Goal: Transaction & Acquisition: Purchase product/service

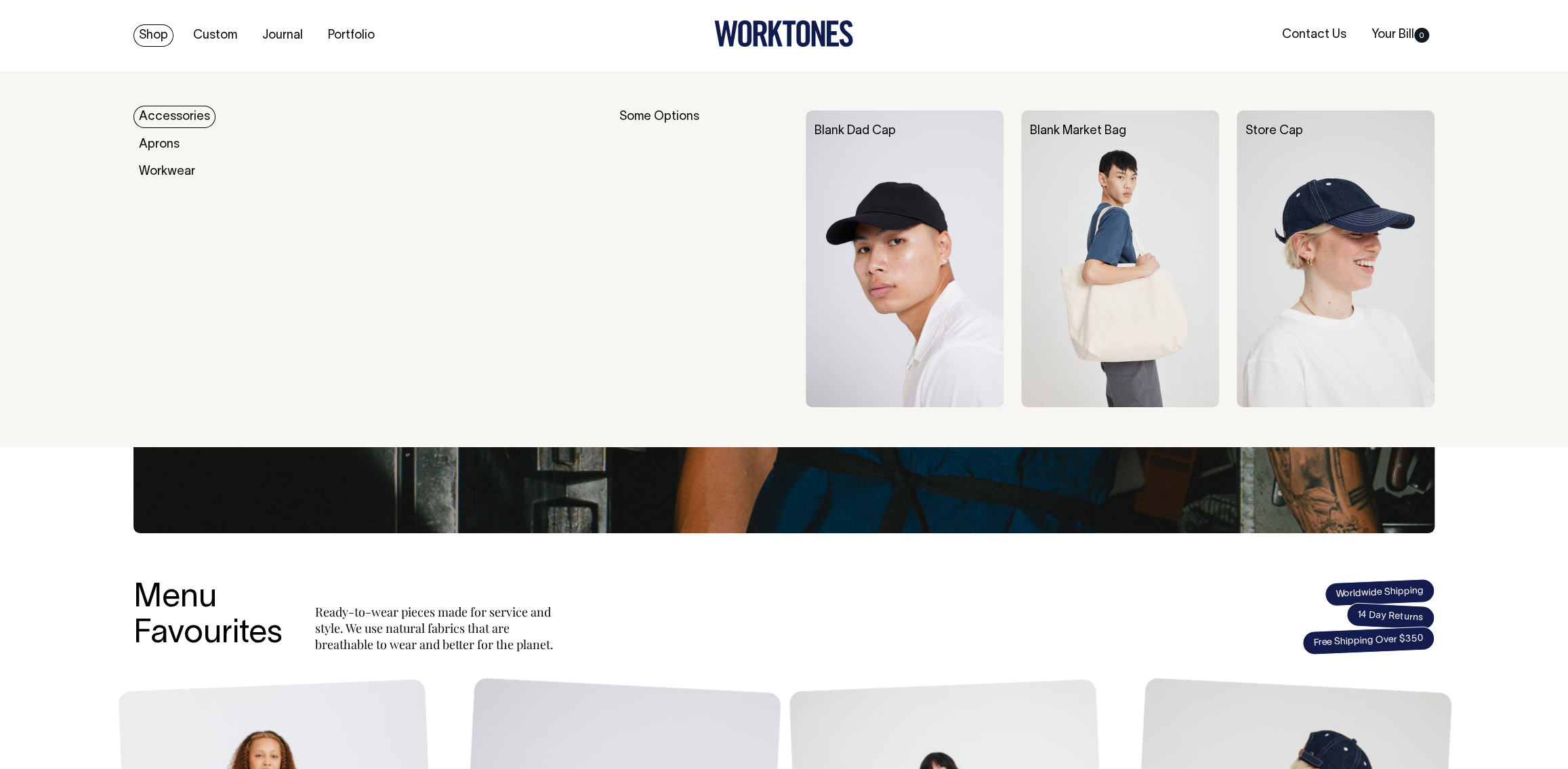
click at [172, 120] on link "Accessories" at bounding box center [174, 116] width 82 height 22
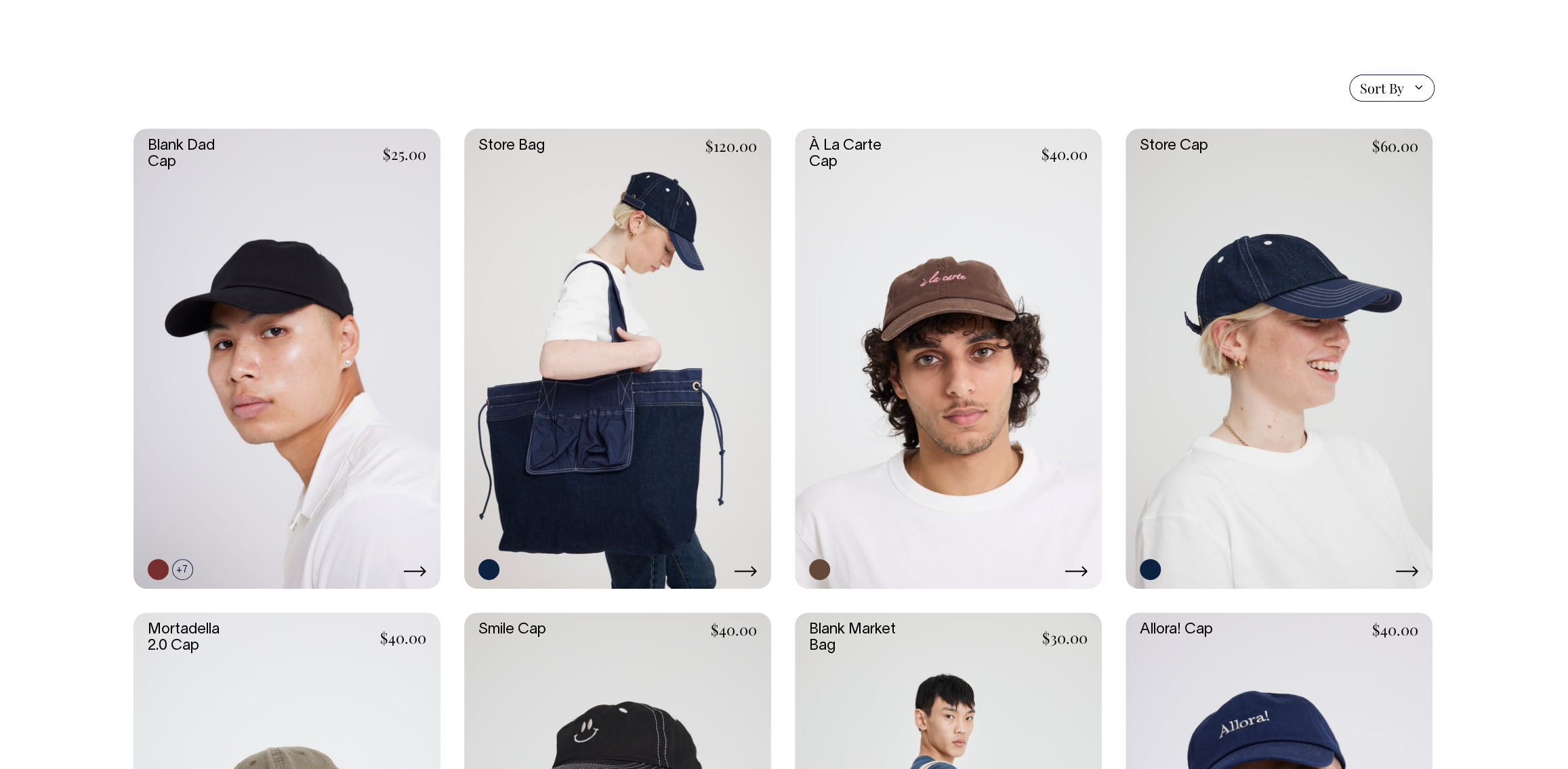
click at [948, 446] on link at bounding box center [948, 359] width 307 height 461
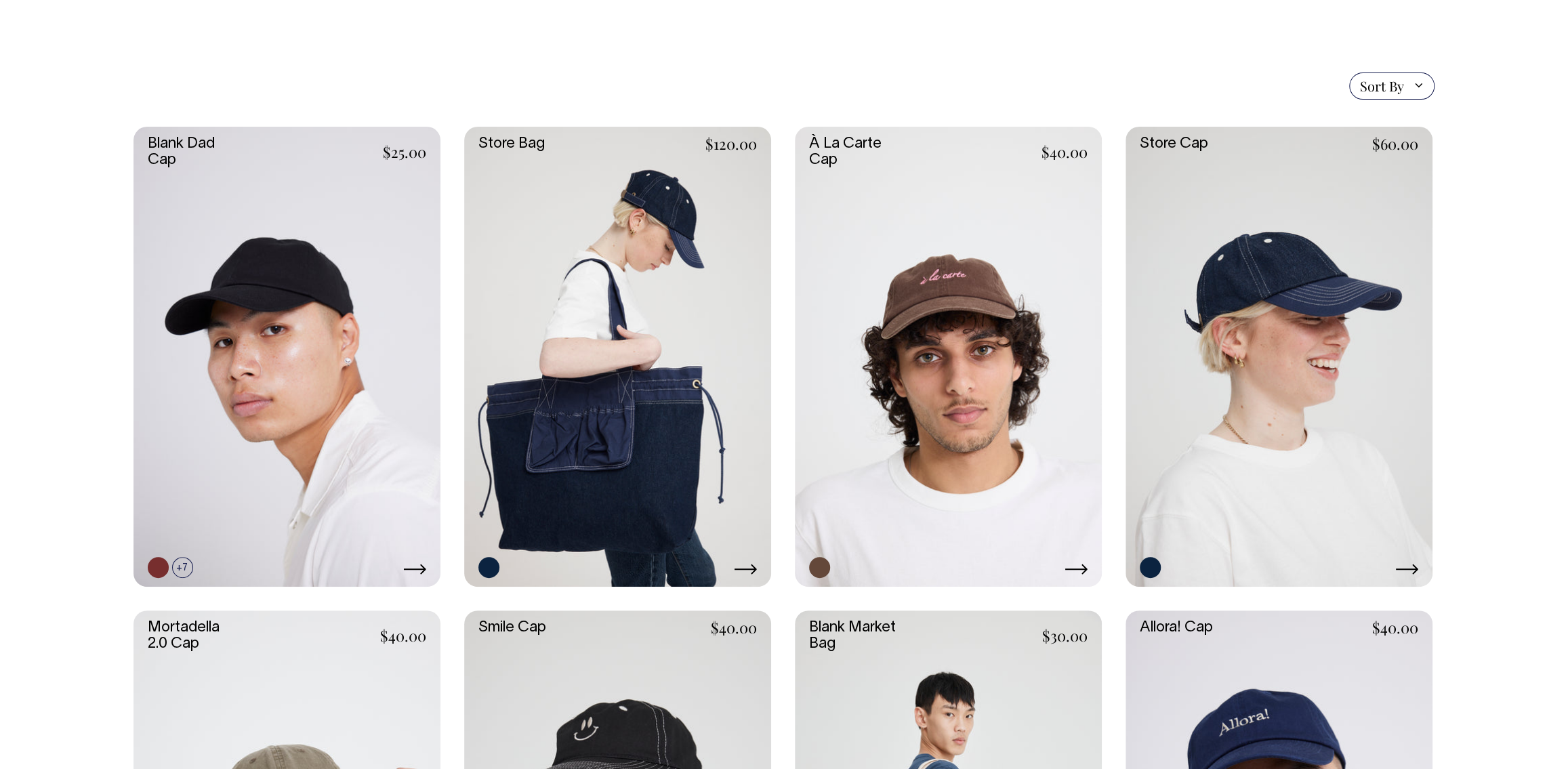
scroll to position [291, 0]
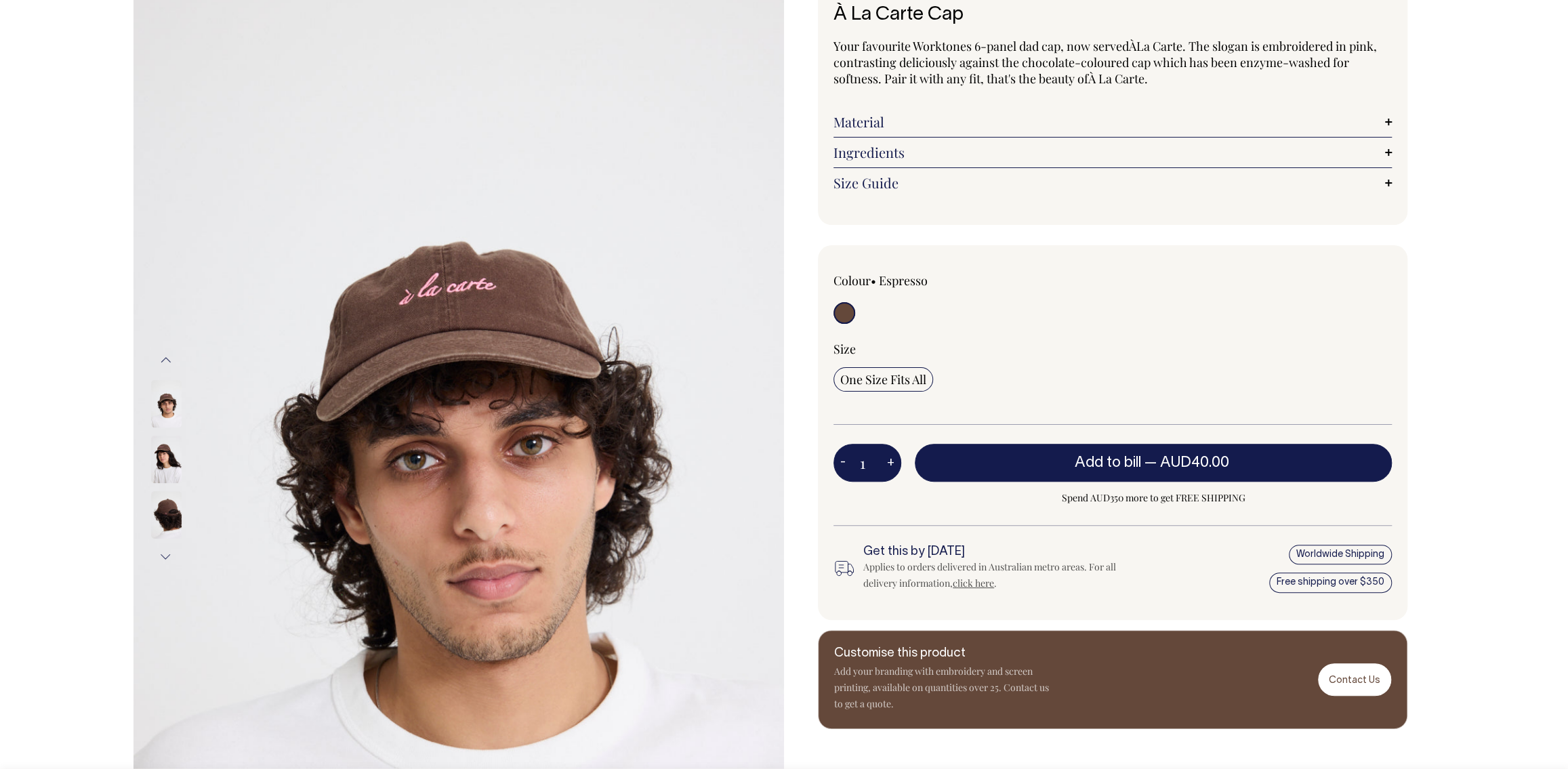
click at [172, 509] on img at bounding box center [166, 515] width 30 height 47
click at [171, 511] on img at bounding box center [166, 514] width 30 height 47
click at [167, 516] on img at bounding box center [166, 514] width 30 height 47
